Goal: Information Seeking & Learning: Learn about a topic

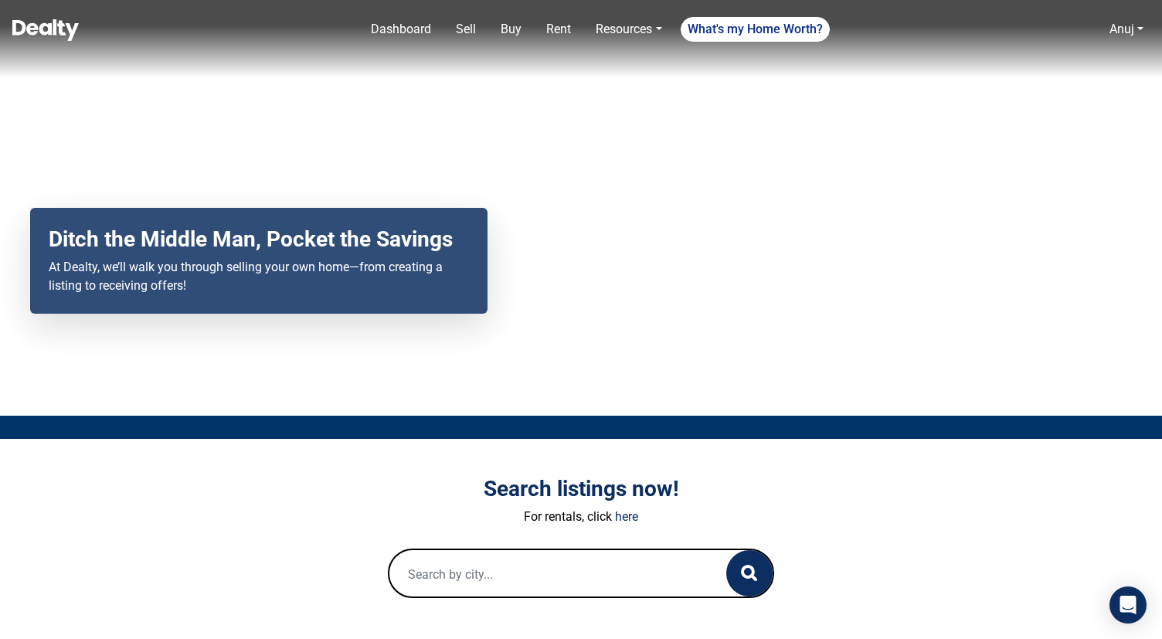
click at [542, 576] on input "text" at bounding box center [542, 574] width 306 height 49
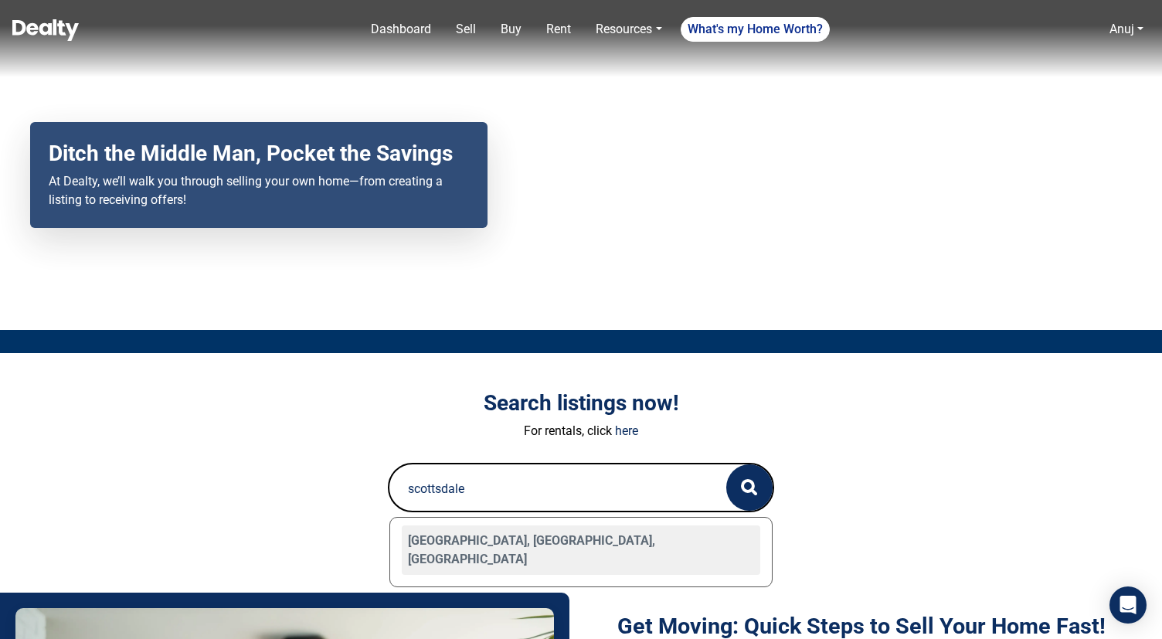
scroll to position [93, 0]
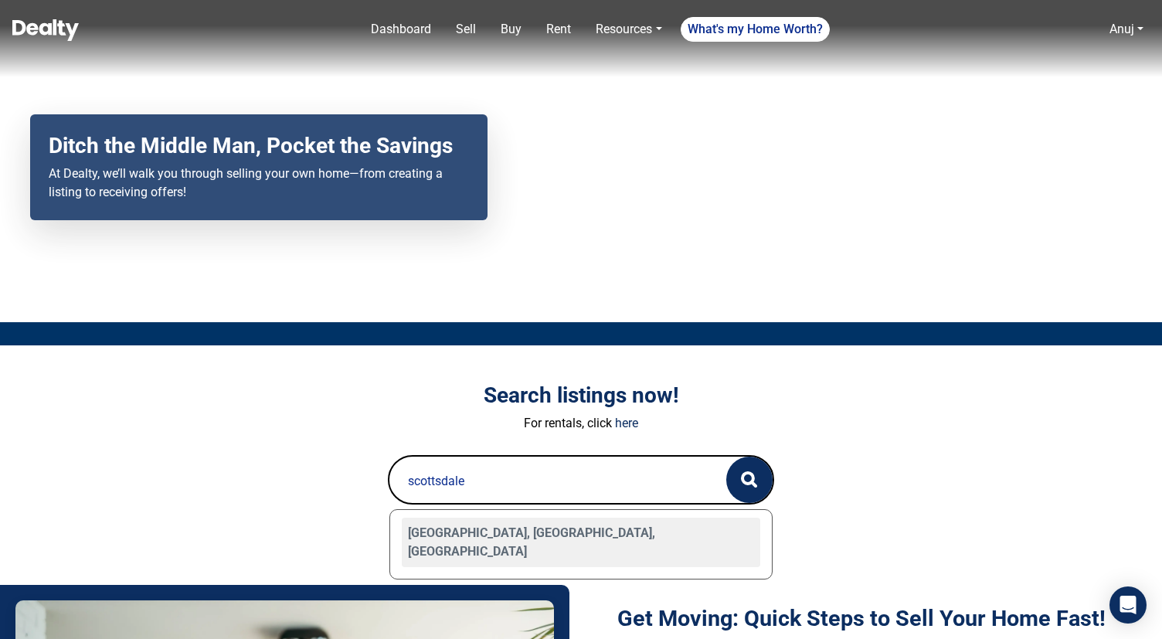
click at [525, 545] on div "[GEOGRAPHIC_DATA], [GEOGRAPHIC_DATA], [GEOGRAPHIC_DATA]" at bounding box center [581, 542] width 358 height 49
type input "[GEOGRAPHIC_DATA], [GEOGRAPHIC_DATA], [GEOGRAPHIC_DATA]"
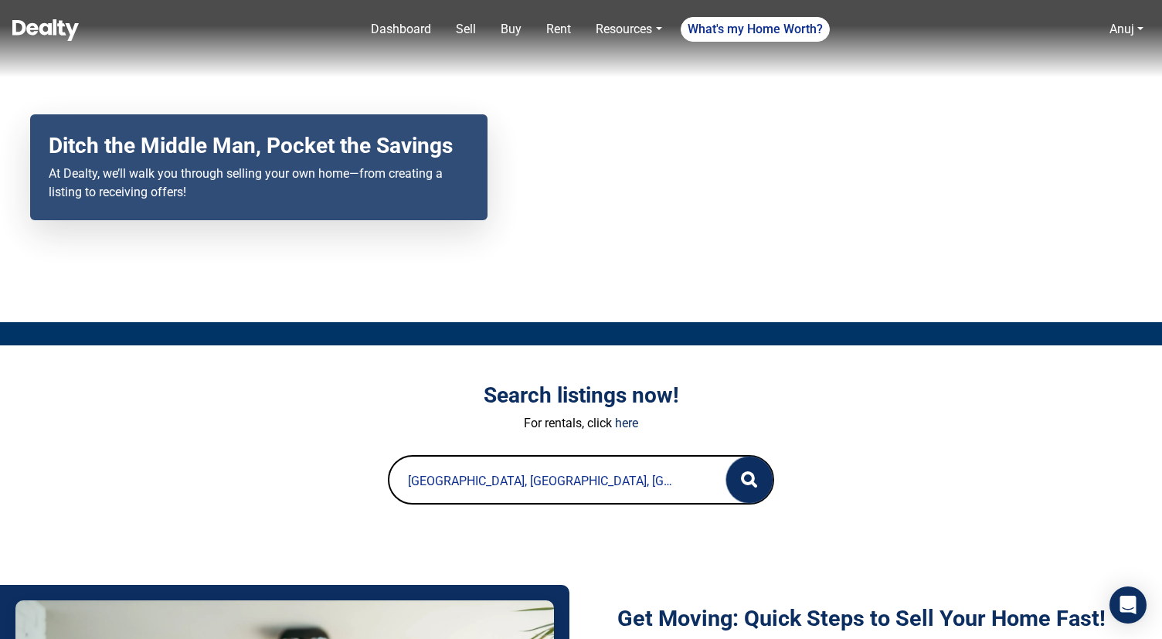
click at [760, 469] on button "button" at bounding box center [749, 480] width 46 height 46
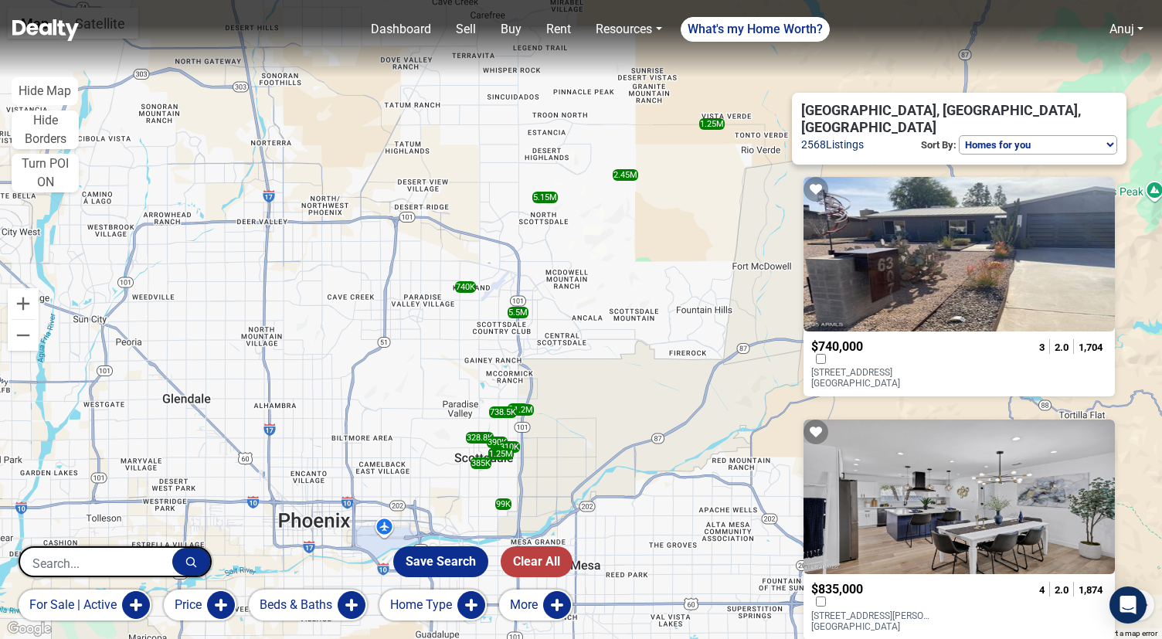
click at [987, 135] on select "Homes for you Price (Low to High) Price (High to Low) New or Recently Changed F…" at bounding box center [1038, 144] width 158 height 19
select select "newest"
click at [959, 135] on select "Homes for you Price (Low to High) Price (High to Low) New or Recently Changed F…" at bounding box center [1038, 144] width 158 height 19
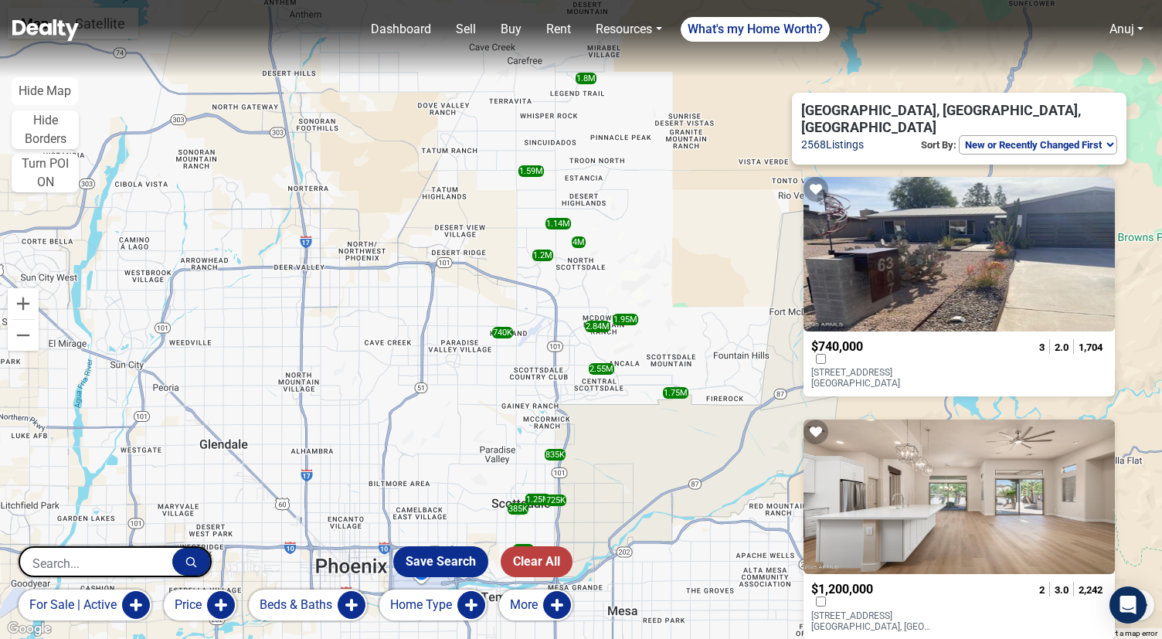
click at [1015, 135] on select "Homes for you Price (Low to High) Price (High to Low) New or Recently Changed F…" at bounding box center [1038, 144] width 158 height 19
